Goal: Information Seeking & Learning: Find specific fact

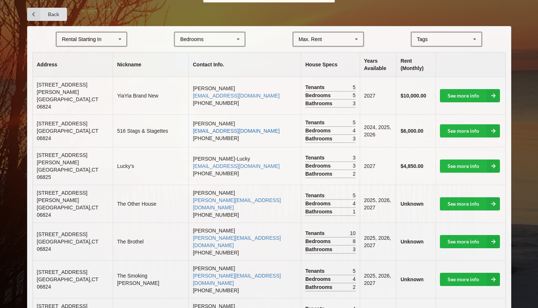
scroll to position [144, 0]
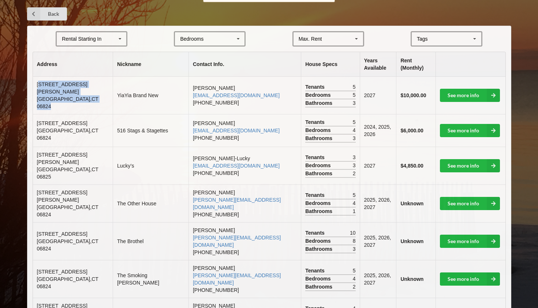
drag, startPoint x: 38, startPoint y: 85, endPoint x: 84, endPoint y: 96, distance: 46.9
click at [84, 96] on td "[STREET_ADDRESS][PERSON_NAME]" at bounding box center [73, 95] width 80 height 37
drag, startPoint x: 91, startPoint y: 97, endPoint x: 34, endPoint y: 81, distance: 59.5
click at [34, 81] on td "[STREET_ADDRESS][PERSON_NAME]" at bounding box center [73, 95] width 80 height 37
copy td "[STREET_ADDRESS][PERSON_NAME]"
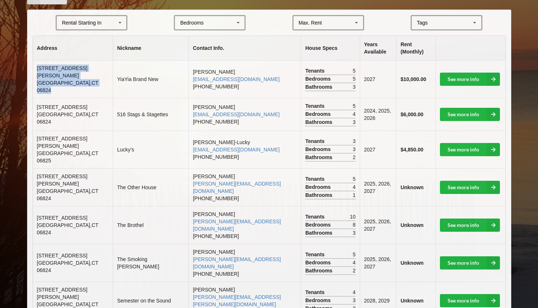
scroll to position [164, 0]
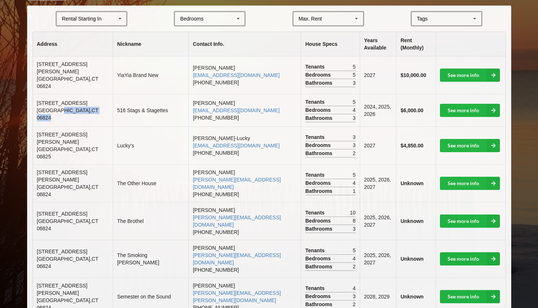
drag, startPoint x: 88, startPoint y: 109, endPoint x: 53, endPoint y: 101, distance: 35.3
click at [53, 101] on td "[STREET_ADDRESS]" at bounding box center [73, 110] width 80 height 33
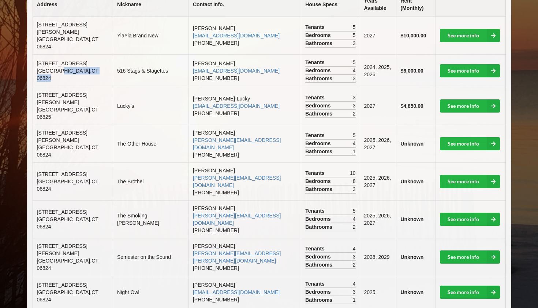
scroll to position [205, 0]
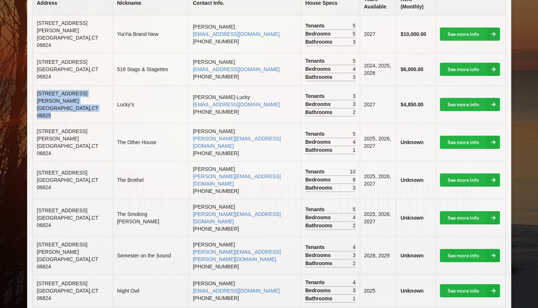
drag, startPoint x: 88, startPoint y: 97, endPoint x: 33, endPoint y: 83, distance: 57.3
click at [33, 85] on td "[STREET_ADDRESS][PERSON_NAME]" at bounding box center [73, 104] width 80 height 38
copy td "[STREET_ADDRESS][PERSON_NAME]"
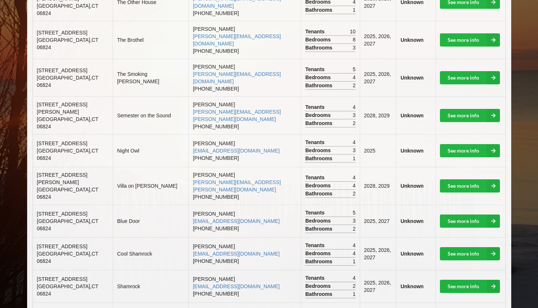
scroll to position [347, 0]
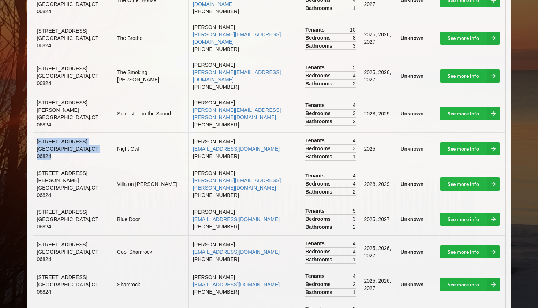
drag, startPoint x: 93, startPoint y: 110, endPoint x: 42, endPoint y: 98, distance: 52.7
click at [42, 132] on td "[STREET_ADDRESS]" at bounding box center [73, 148] width 80 height 33
copy td "[STREET_ADDRESS]"
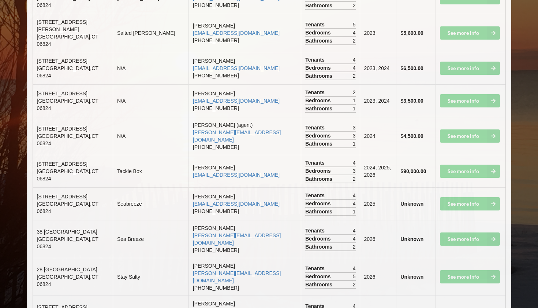
scroll to position [1298, 0]
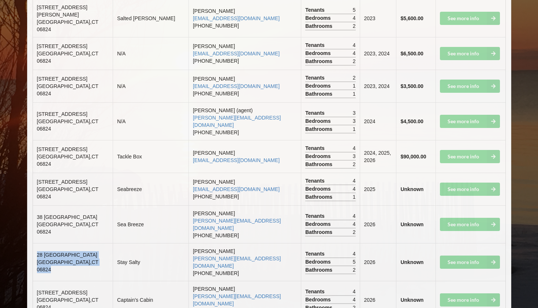
drag, startPoint x: 91, startPoint y: 137, endPoint x: 41, endPoint y: 121, distance: 52.7
click at [41, 243] on td "[STREET_ADDRESS]" at bounding box center [73, 262] width 80 height 38
copy td "[STREET_ADDRESS]"
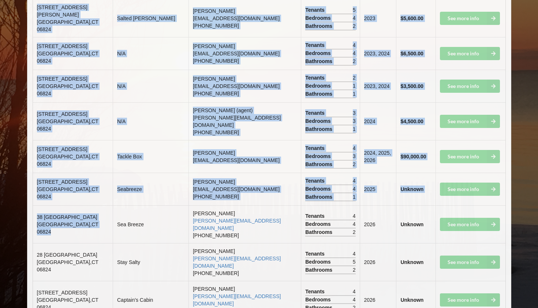
drag, startPoint x: 85, startPoint y: 109, endPoint x: 32, endPoint y: 90, distance: 56.0
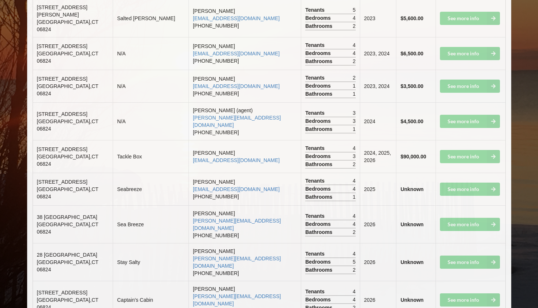
click at [38, 221] on span "[GEOGRAPHIC_DATA]" at bounding box center [68, 227] width 62 height 13
drag, startPoint x: 37, startPoint y: 98, endPoint x: 86, endPoint y: 106, distance: 49.7
click at [86, 205] on td "[STREET_ADDRESS]" at bounding box center [73, 224] width 80 height 38
copy td "[STREET_ADDRESS]"
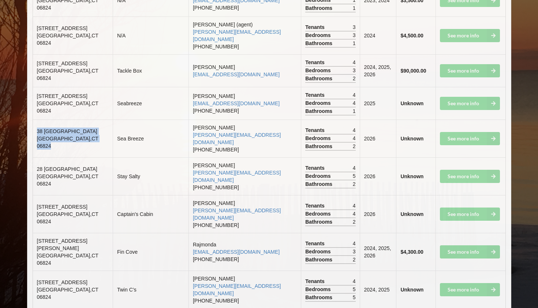
scroll to position [1385, 0]
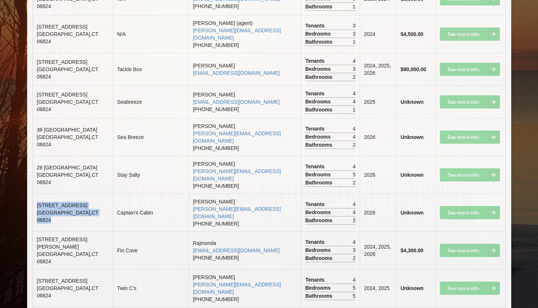
drag, startPoint x: 89, startPoint y: 82, endPoint x: 41, endPoint y: 60, distance: 52.4
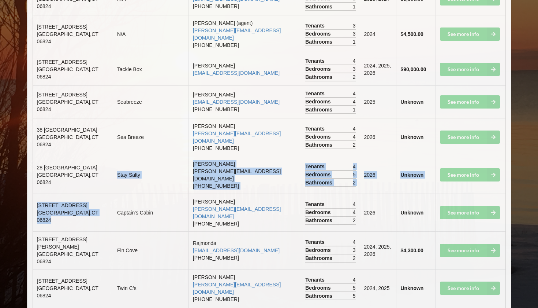
click at [57, 202] on span "[STREET_ADDRESS]" at bounding box center [62, 205] width 51 height 6
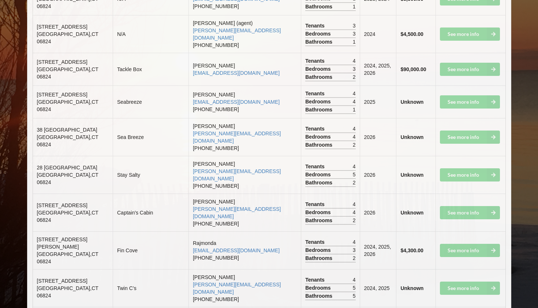
drag, startPoint x: 82, startPoint y: 174, endPoint x: 37, endPoint y: 164, distance: 46.1
copy td "[STREET_ADDRESS]"
drag, startPoint x: 93, startPoint y: 205, endPoint x: 41, endPoint y: 192, distance: 53.4
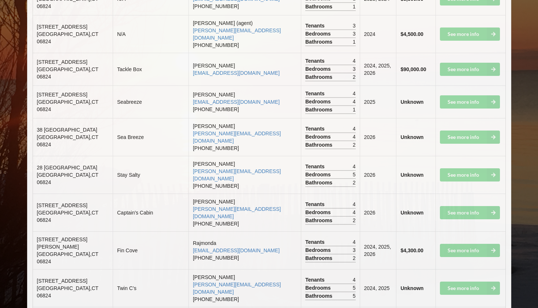
copy td "[STREET_ADDRESS]"
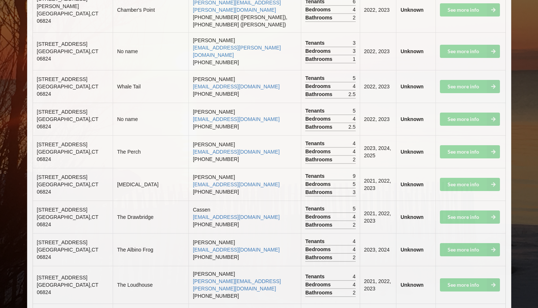
scroll to position [2358, 0]
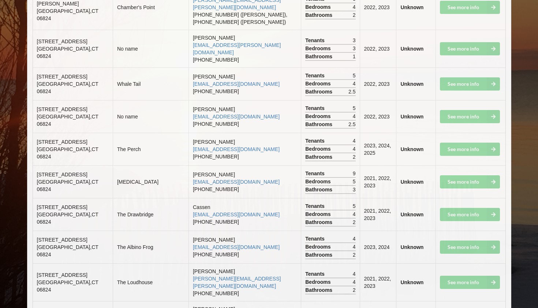
drag, startPoint x: 92, startPoint y: 156, endPoint x: 78, endPoint y: 150, distance: 14.8
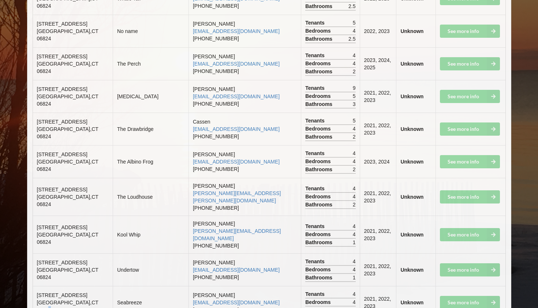
scroll to position [2446, 0]
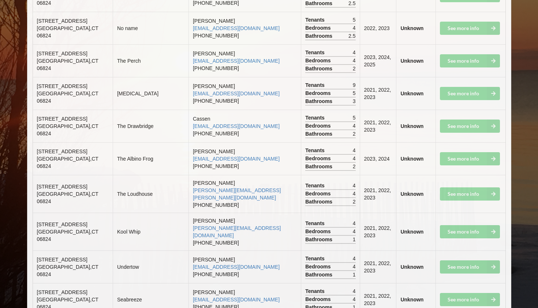
drag, startPoint x: 91, startPoint y: 227, endPoint x: 33, endPoint y: 212, distance: 59.7
copy td "[STREET_ADDRESS]"
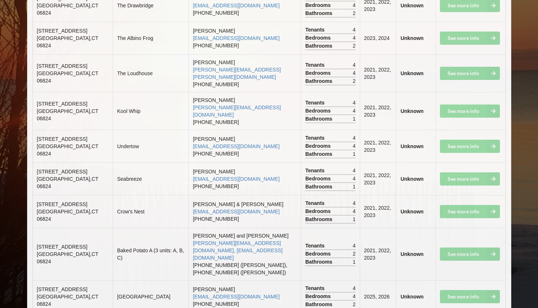
scroll to position [2568, 0]
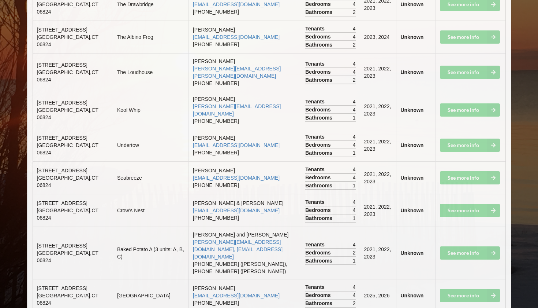
drag, startPoint x: 89, startPoint y: 201, endPoint x: 38, endPoint y: 186, distance: 53.4
copy td "[STREET_ADDRESS]"
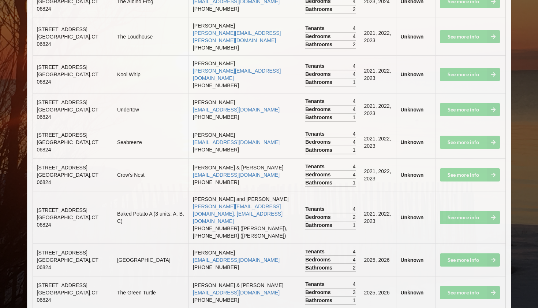
scroll to position [2614, 0]
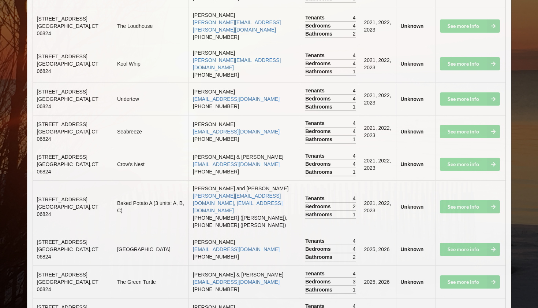
drag, startPoint x: 88, startPoint y: 222, endPoint x: 33, endPoint y: 200, distance: 59.0
copy td "[STREET_ADDRESS]"
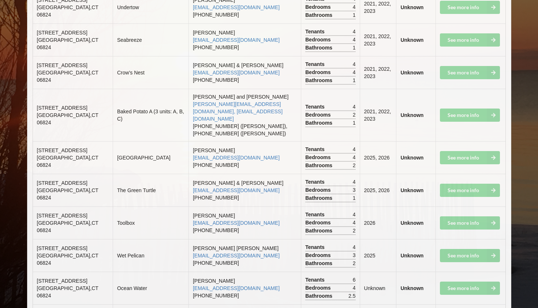
scroll to position [2706, 0]
drag, startPoint x: 95, startPoint y: 185, endPoint x: 35, endPoint y: 176, distance: 61.2
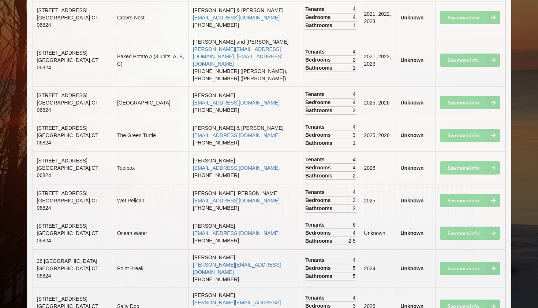
scroll to position [2761, 0]
drag, startPoint x: 92, startPoint y: 201, endPoint x: 37, endPoint y: 182, distance: 58.4
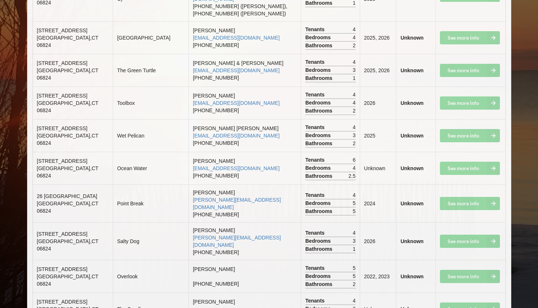
scroll to position [2825, 0]
drag, startPoint x: 89, startPoint y: 166, endPoint x: 40, endPoint y: 151, distance: 51.7
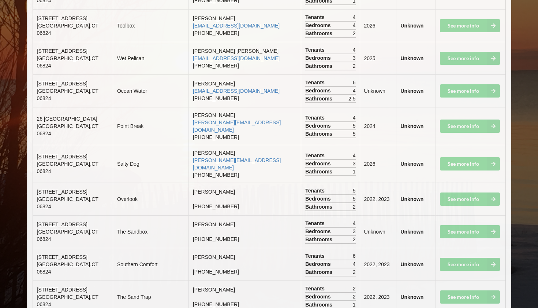
scroll to position [2903, 0]
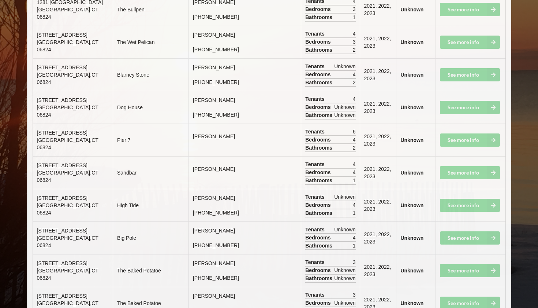
scroll to position [4247, 0]
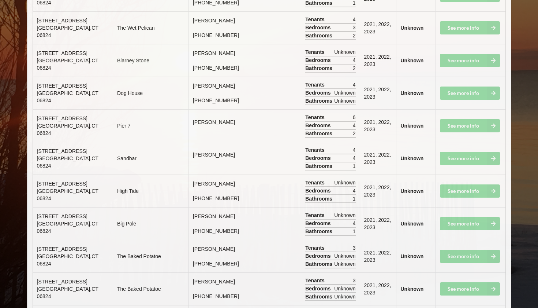
drag, startPoint x: 90, startPoint y: 188, endPoint x: 36, endPoint y: 181, distance: 54.3
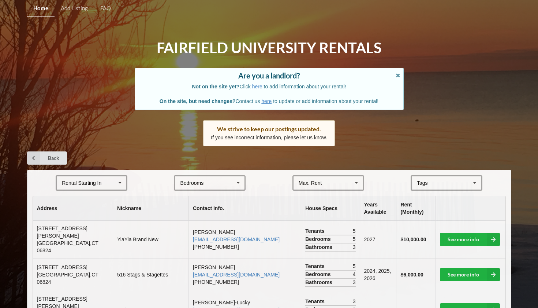
scroll to position [0, 0]
click at [102, 177] on div "Rental Starting In [DATE] 2026 2027 2028" at bounding box center [92, 182] width 72 height 15
click at [98, 236] on div "2028" at bounding box center [92, 237] width 70 height 14
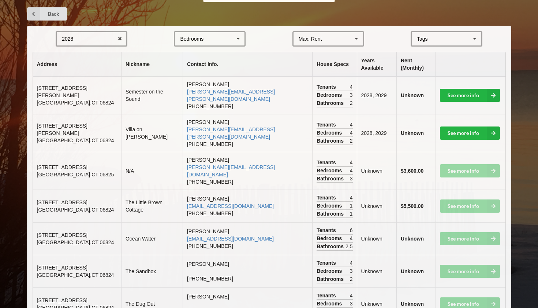
scroll to position [144, 0]
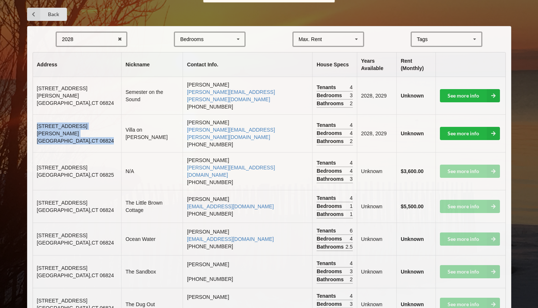
drag, startPoint x: 92, startPoint y: 121, endPoint x: 33, endPoint y: 106, distance: 61.0
click at [33, 114] on td "[STREET_ADDRESS][PERSON_NAME]" at bounding box center [77, 133] width 88 height 38
